Goal: Navigation & Orientation: Find specific page/section

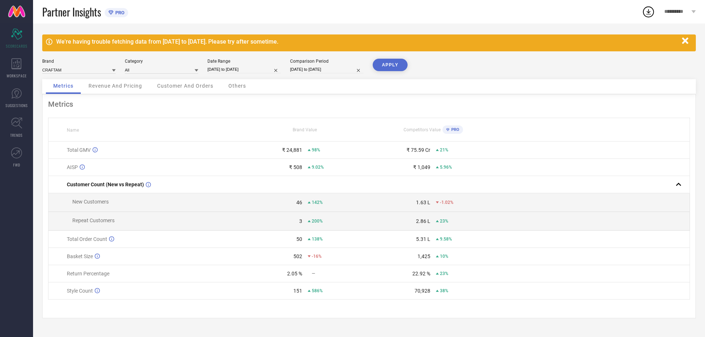
click at [131, 87] on span "Revenue And Pricing" at bounding box center [115, 86] width 54 height 6
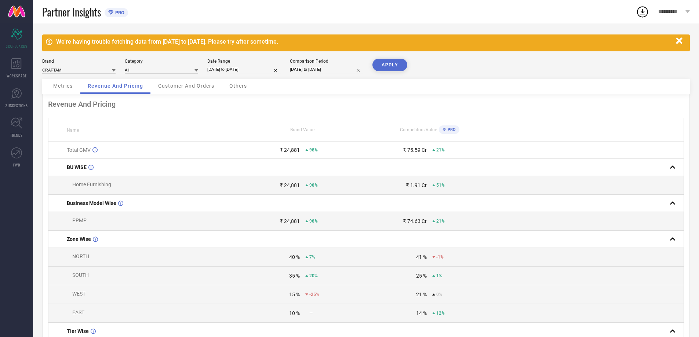
click at [203, 88] on span "Customer And Orders" at bounding box center [186, 86] width 56 height 6
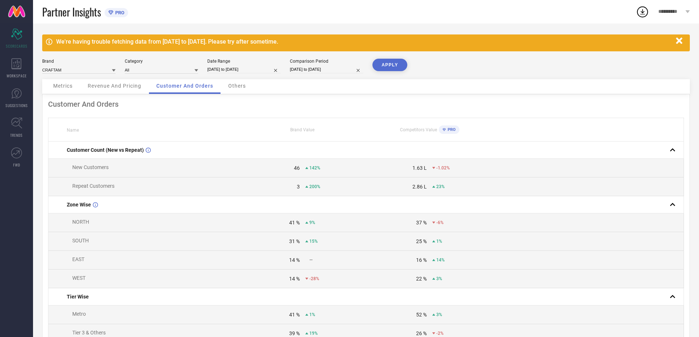
click at [239, 86] on span "Others" at bounding box center [237, 86] width 18 height 6
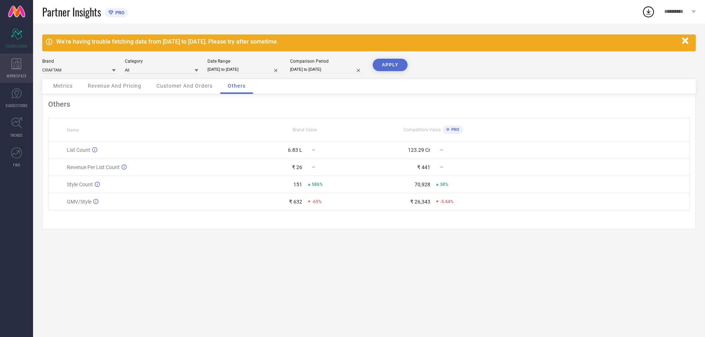
click at [6, 66] on div "WORKSPACE" at bounding box center [16, 68] width 33 height 29
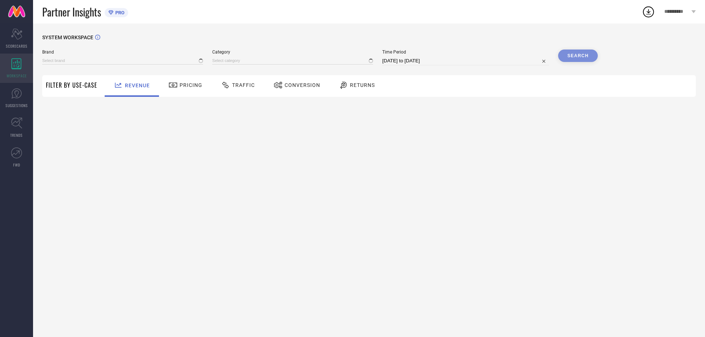
type input "CRAFTAM"
type input "All"
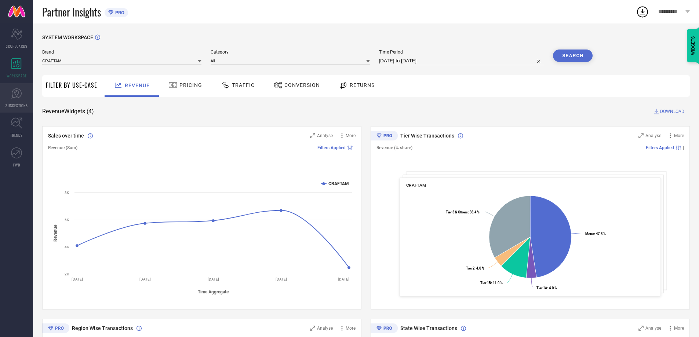
click at [15, 103] on span "SUGGESTIONS" at bounding box center [17, 106] width 22 height 6
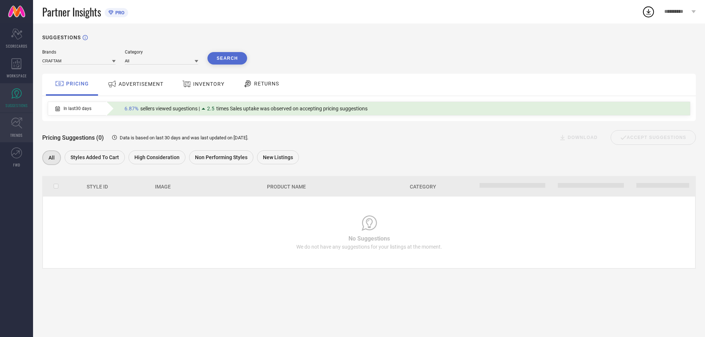
click at [14, 127] on icon at bounding box center [16, 122] width 11 height 11
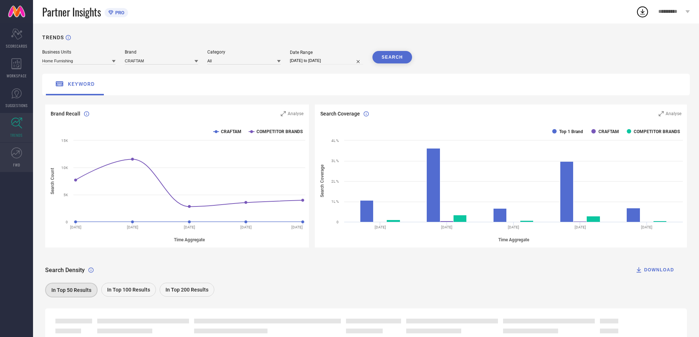
click at [15, 154] on icon at bounding box center [16, 153] width 11 height 11
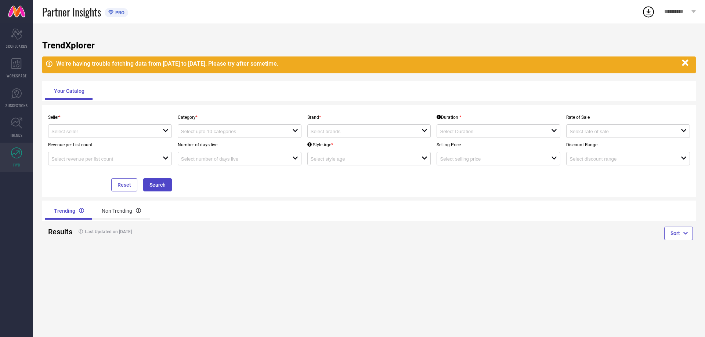
click at [114, 14] on span "PRO" at bounding box center [118, 13] width 11 height 6
click at [14, 41] on div "Scorecard SCORECARDS" at bounding box center [16, 38] width 33 height 29
